Goal: Task Accomplishment & Management: Complete application form

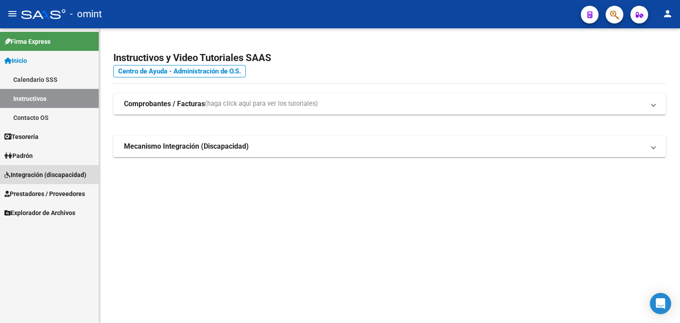
click at [40, 177] on span "Integración (discapacidad)" at bounding box center [45, 175] width 82 height 10
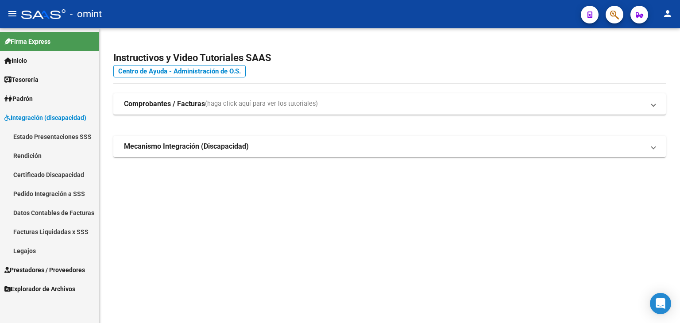
click at [33, 250] on link "Legajos" at bounding box center [49, 250] width 99 height 19
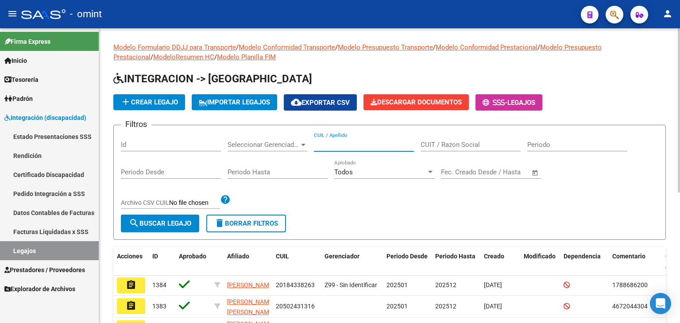
click at [358, 146] on input "CUIL / Apellido" at bounding box center [364, 145] width 100 height 8
type input "[PERSON_NAME]"
click at [158, 224] on span "search Buscar Legajo" at bounding box center [160, 223] width 62 height 8
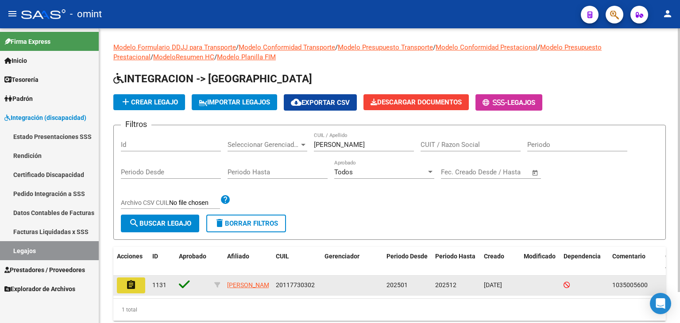
click at [127, 285] on mat-icon "assignment" at bounding box center [131, 285] width 11 height 11
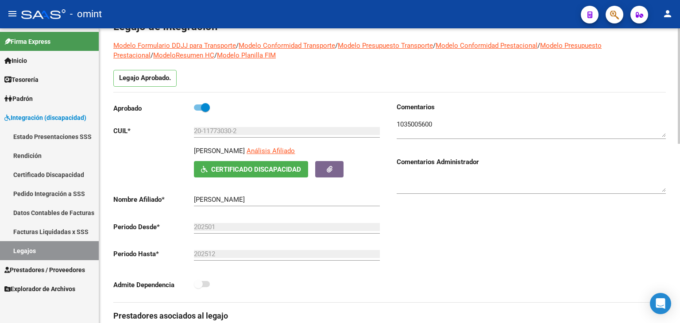
scroll to position [177, 0]
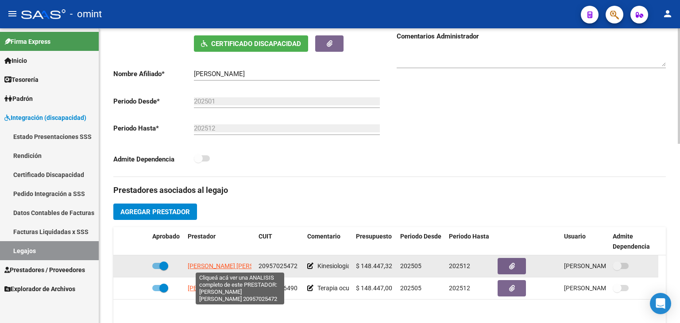
click at [214, 266] on span "[PERSON_NAME] [PERSON_NAME]" at bounding box center [236, 265] width 96 height 7
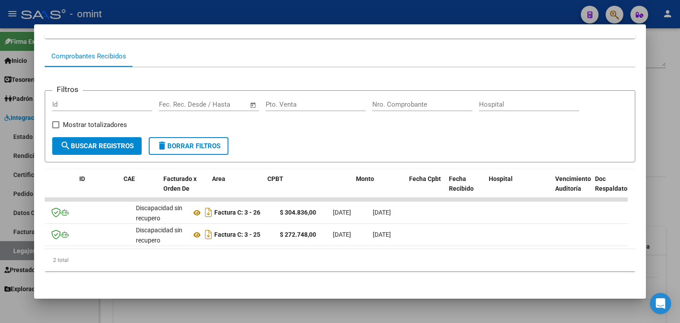
scroll to position [0, 0]
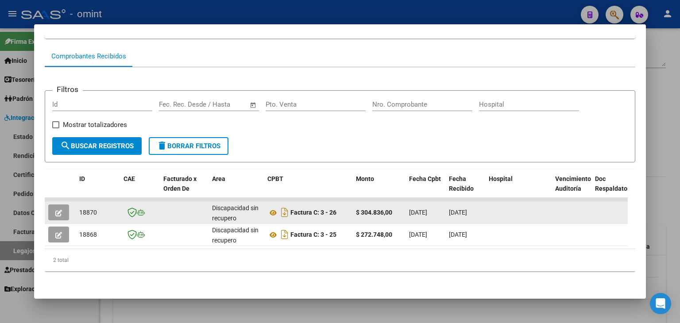
click at [58, 210] on icon "button" at bounding box center [58, 213] width 7 height 7
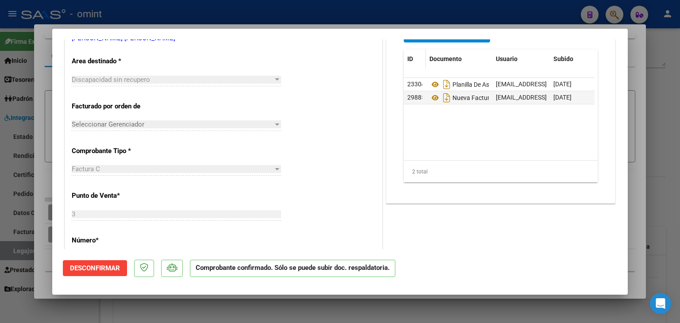
scroll to position [177, 0]
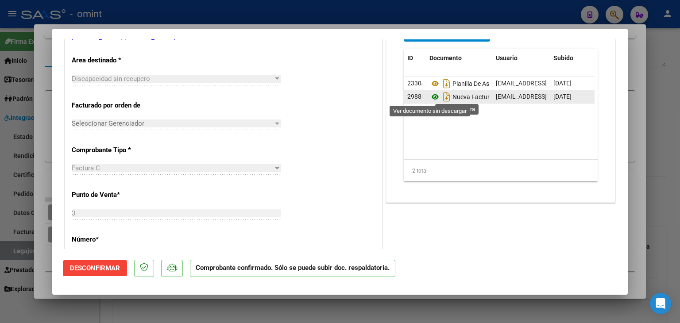
click at [431, 96] on icon at bounding box center [435, 97] width 12 height 11
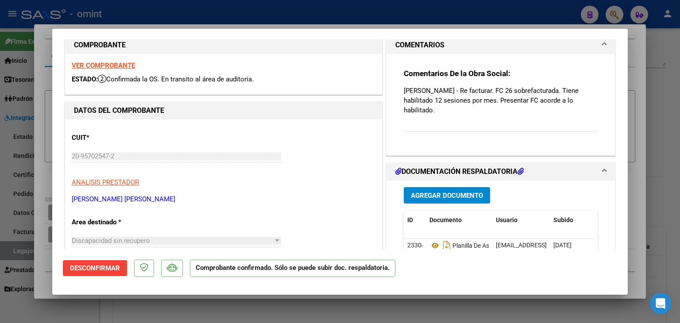
scroll to position [0, 0]
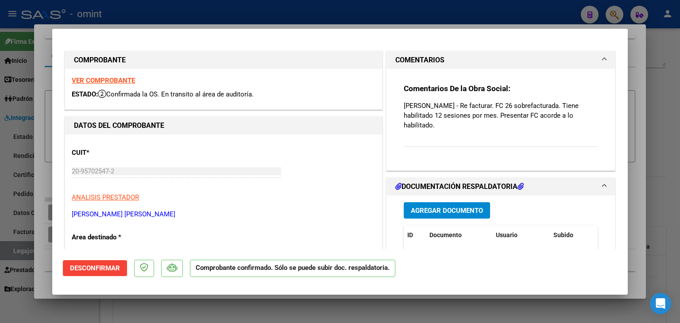
type input "$ 0,00"
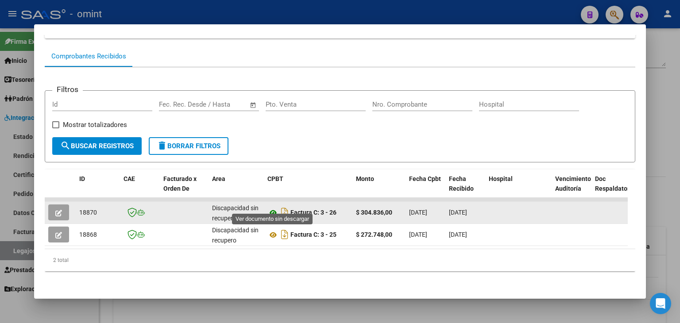
click at [270, 208] on icon at bounding box center [273, 213] width 12 height 11
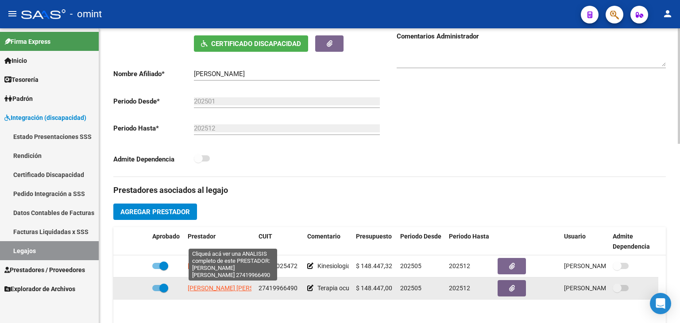
click at [214, 286] on span "[PERSON_NAME] [PERSON_NAME]" at bounding box center [236, 288] width 96 height 7
type textarea "27419966490"
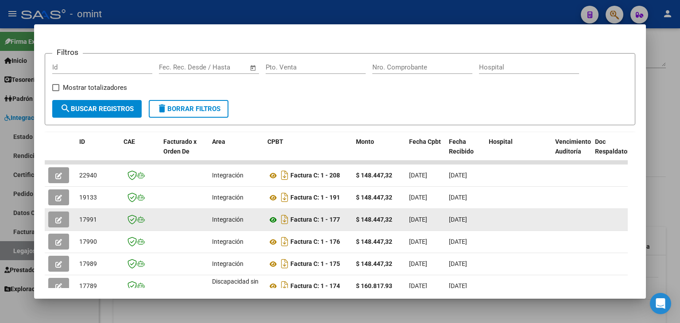
scroll to position [115, 0]
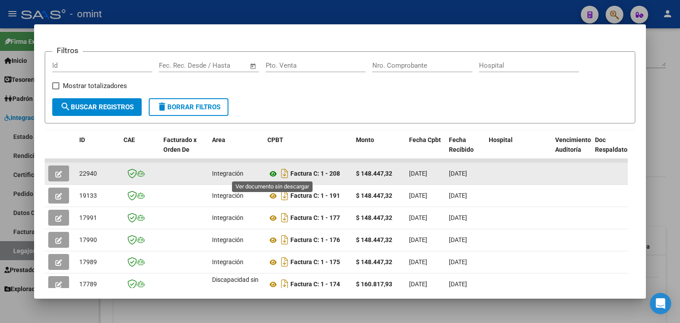
click at [275, 177] on icon at bounding box center [273, 174] width 12 height 11
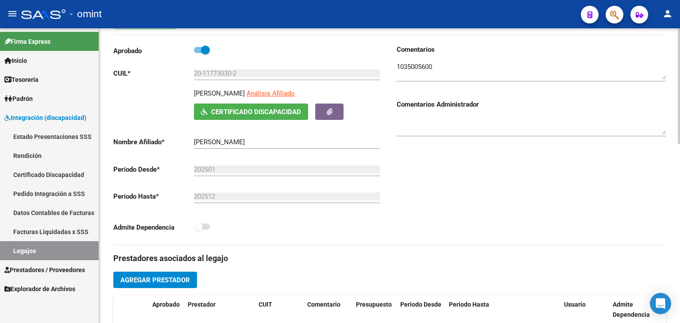
scroll to position [44, 0]
